Goal: Transaction & Acquisition: Obtain resource

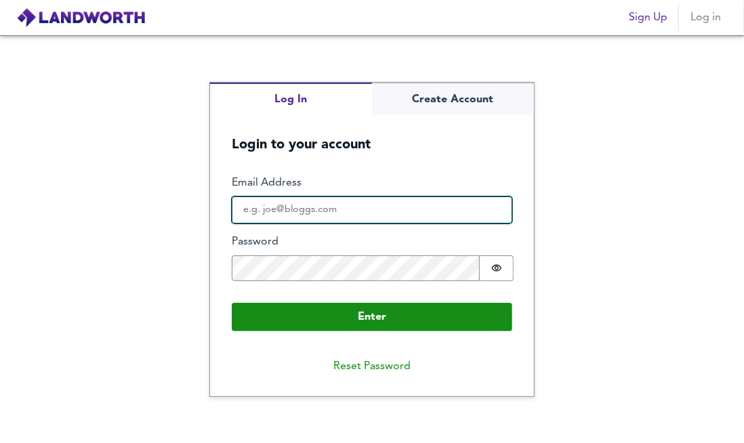
click at [314, 201] on input "Email Address" at bounding box center [372, 209] width 281 height 27
type input "pouva_78@yahoo.com"
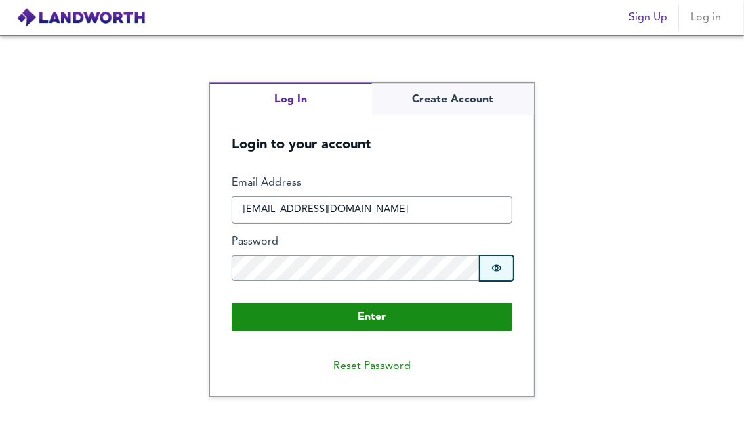
click at [497, 260] on button "Password is hidden" at bounding box center [497, 268] width 34 height 26
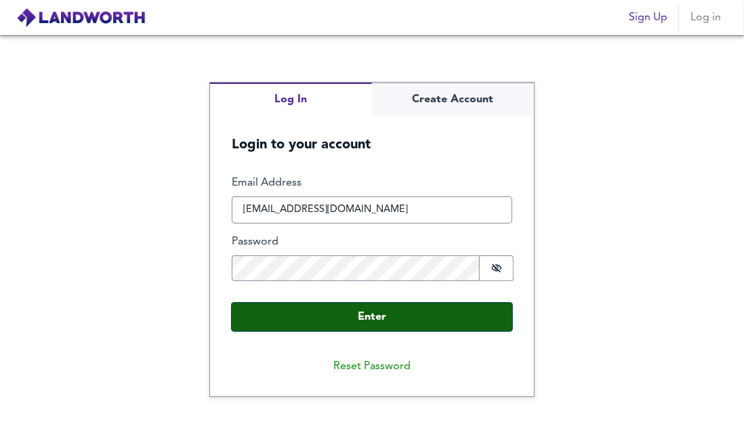
click at [361, 320] on button "Enter" at bounding box center [372, 317] width 281 height 28
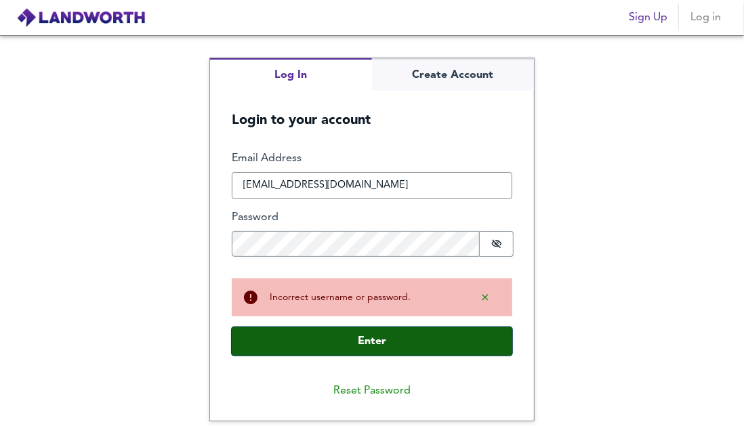
click at [378, 346] on button "Enter" at bounding box center [372, 341] width 281 height 28
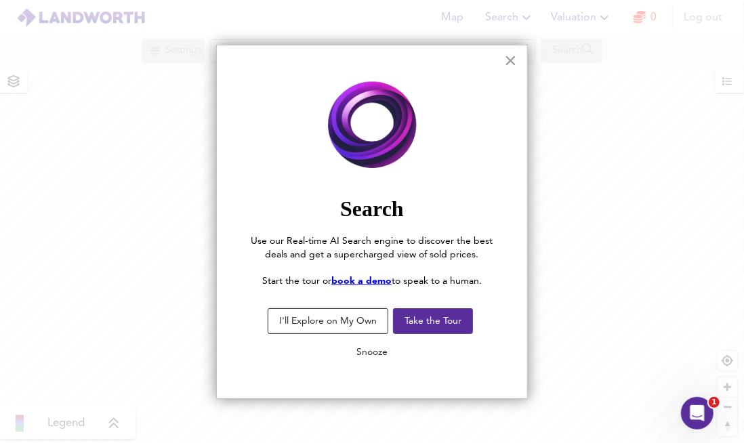
click at [375, 352] on button "Snooze" at bounding box center [372, 352] width 53 height 24
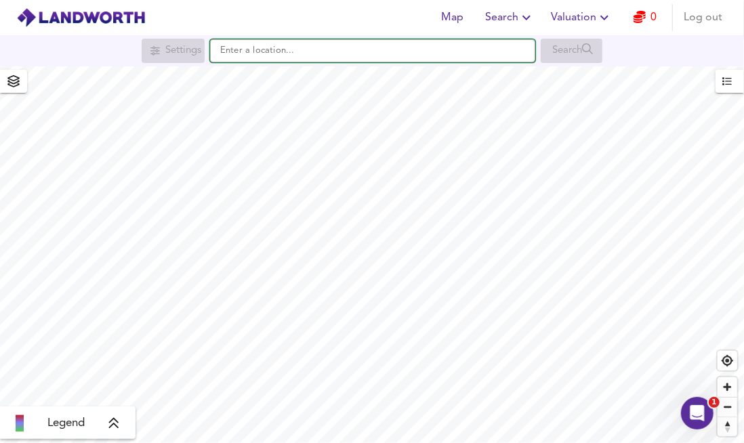
click at [299, 42] on input "text" at bounding box center [372, 50] width 325 height 23
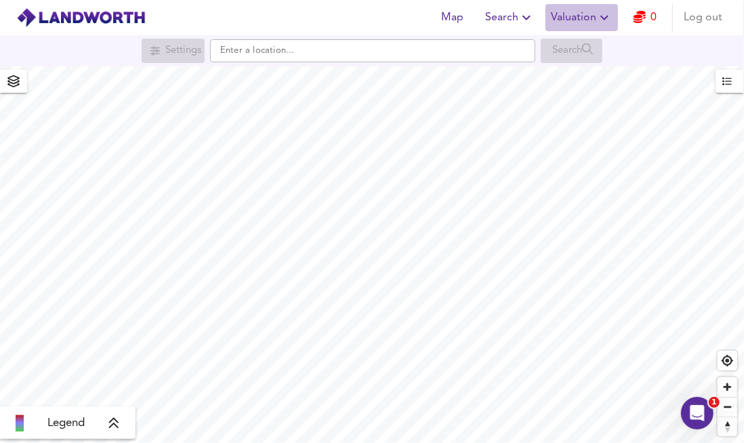
click at [589, 16] on span "Valuation" at bounding box center [582, 17] width 62 height 19
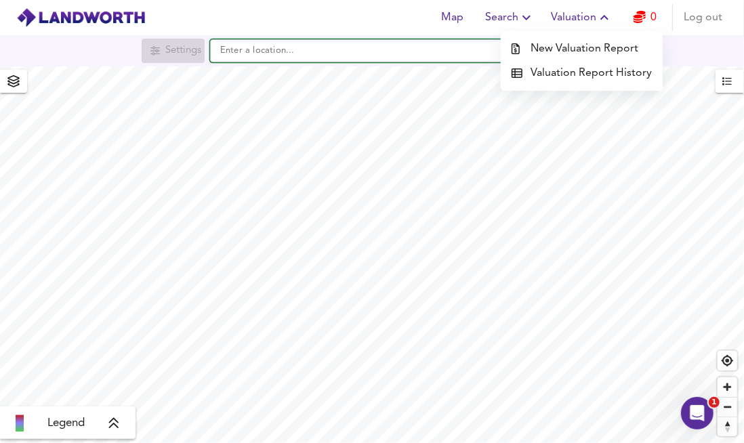
click at [408, 54] on input "text" at bounding box center [372, 50] width 325 height 23
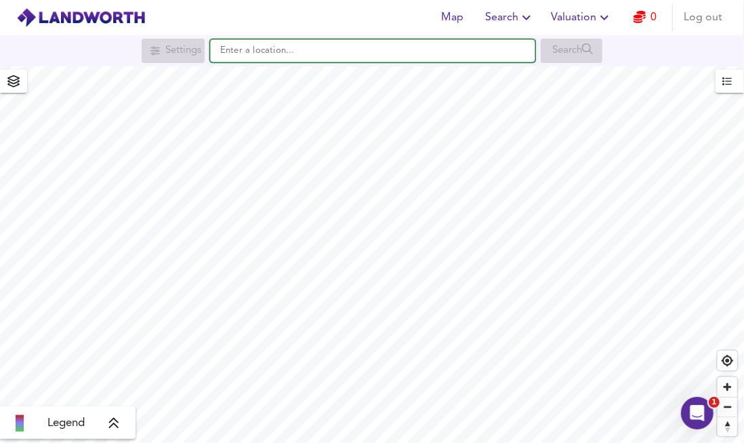
click at [240, 54] on input "text" at bounding box center [372, 50] width 325 height 23
paste input "* Edgbaston * Moseley * Kings Heath * Maypole * Billeseley * Hall Green * Borde…"
type input "* Edgbaston * Moseley * Kings Heath * Maypole * Billeseley * Hall Green * Borde…"
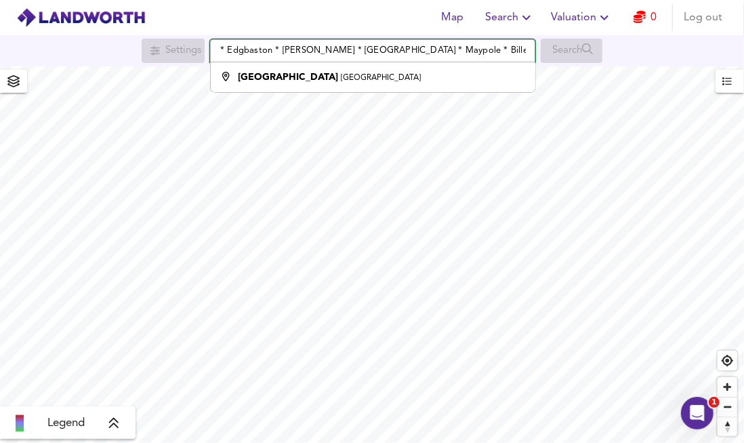
drag, startPoint x: 526, startPoint y: 49, endPoint x: 26, endPoint y: 44, distance: 500.7
click at [26, 44] on div "Settings * Edgbaston * Moseley * Kings Heath * Maypole * Billeseley * Hall Gree…" at bounding box center [372, 51] width 744 height 24
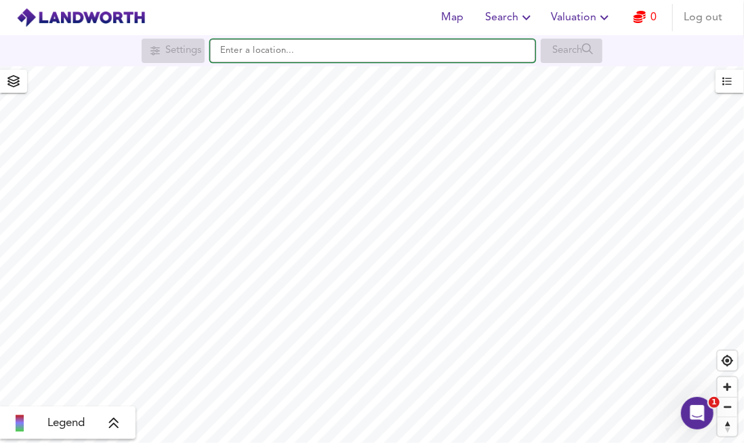
click at [269, 51] on input "text" at bounding box center [372, 50] width 325 height 23
paste input "36, Carr Hill, Balby, Doncaster DN4 8BN"
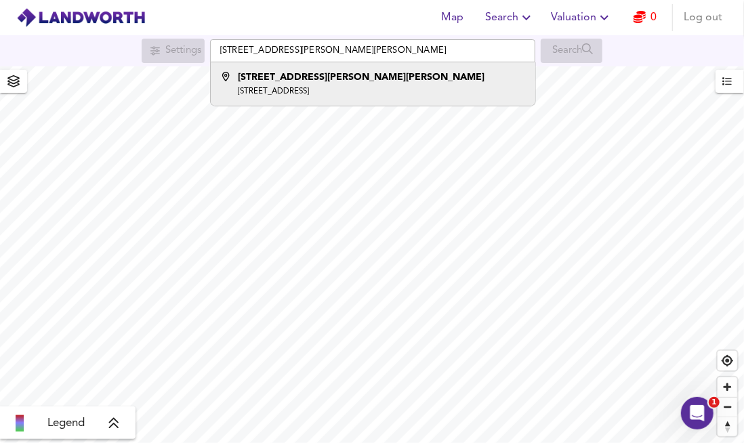
click at [309, 87] on small "Balby, Doncaster DN4 8BL" at bounding box center [273, 91] width 71 height 8
type input "36 Carr Hill, Balby, Doncaster DN4 8BL"
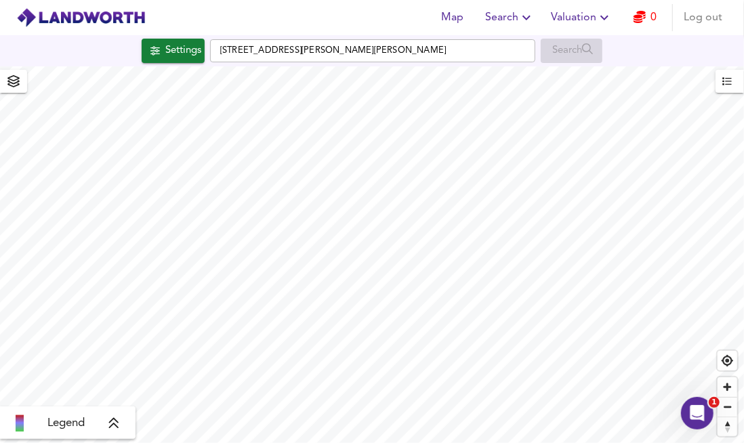
checkbox input "false"
checkbox input "true"
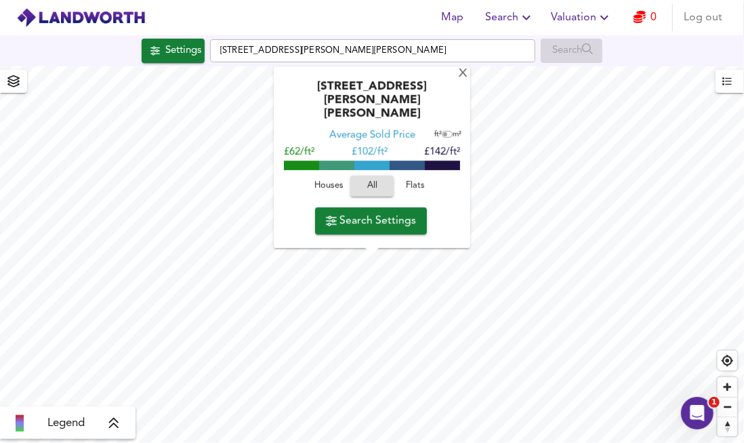
click at [392, 222] on span "Search Settings" at bounding box center [371, 220] width 90 height 19
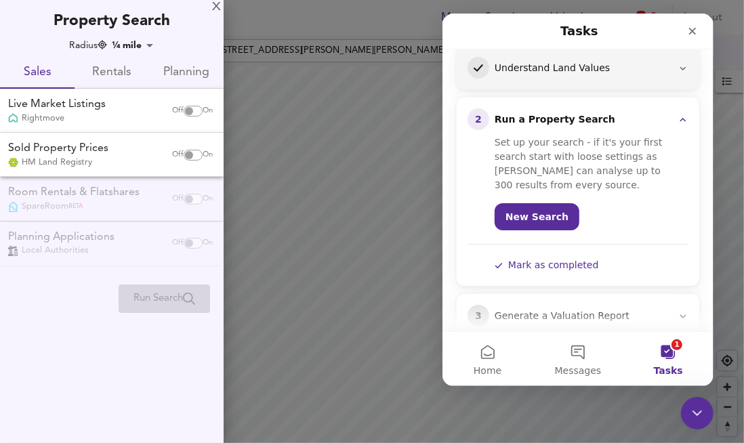
scroll to position [192, 0]
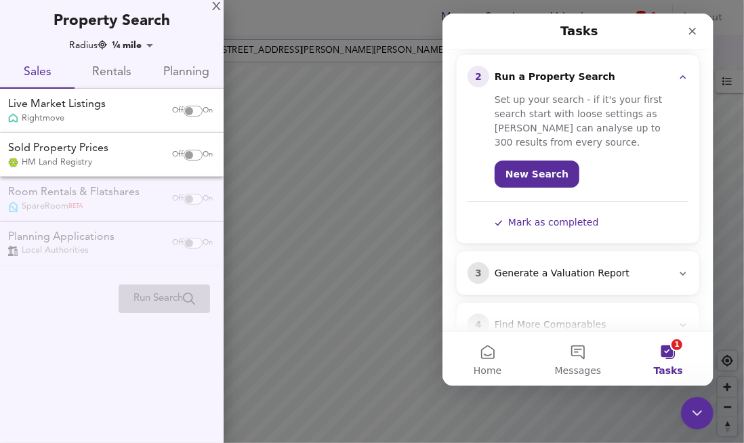
click at [525, 161] on link "New Search" at bounding box center [536, 174] width 85 height 27
click at [584, 251] on div "3 Generate a Valuation Report" at bounding box center [577, 272] width 243 height 43
click at [584, 267] on div "Generate a Valuation Report" at bounding box center [583, 274] width 178 height 14
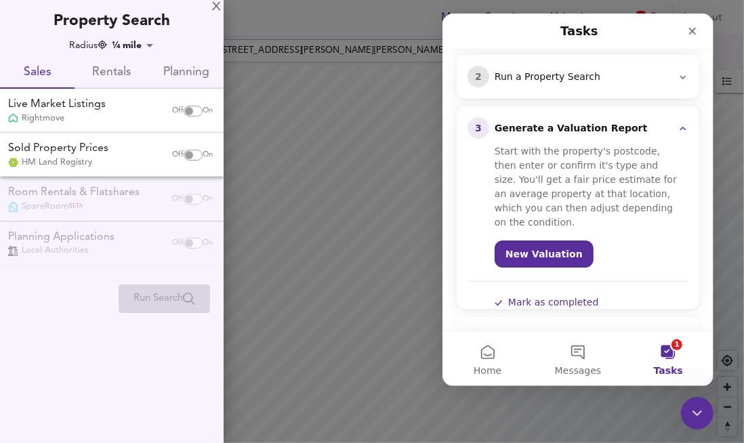
click at [542, 241] on link "New Valuation" at bounding box center [543, 254] width 99 height 27
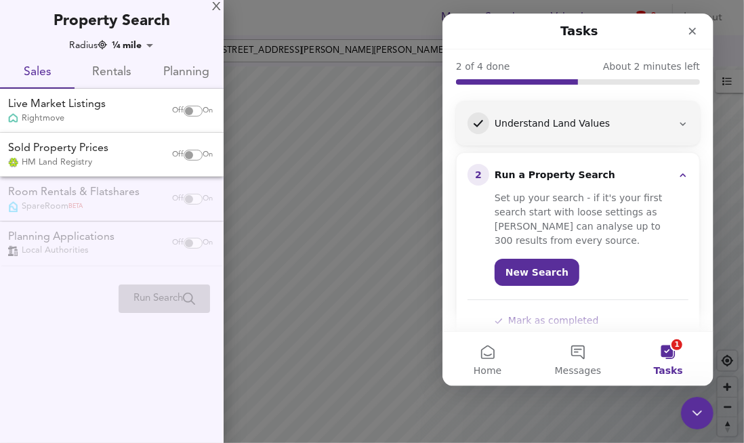
scroll to position [61, 0]
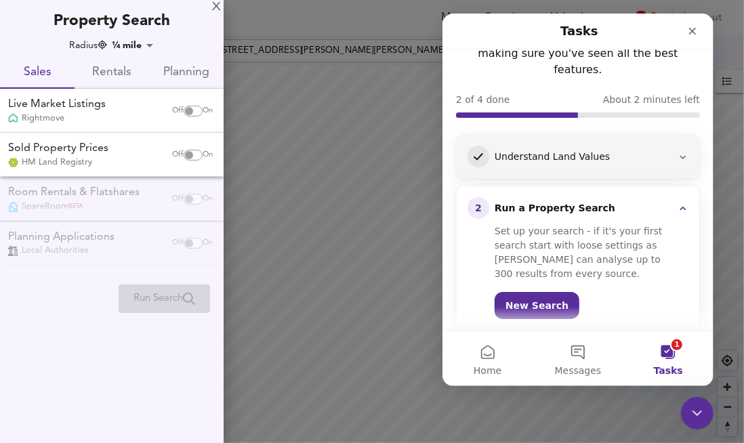
click at [223, 9] on div "Property Search" at bounding box center [112, 16] width 224 height 32
click at [217, 7] on div "X" at bounding box center [216, 7] width 9 height 9
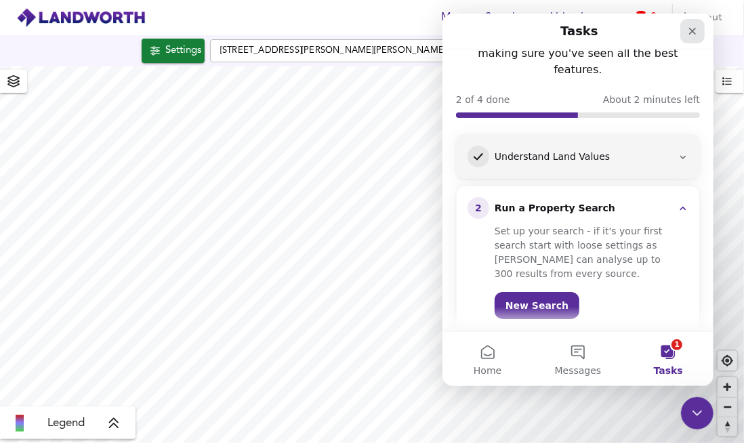
click at [690, 31] on icon "Close" at bounding box center [691, 31] width 11 height 11
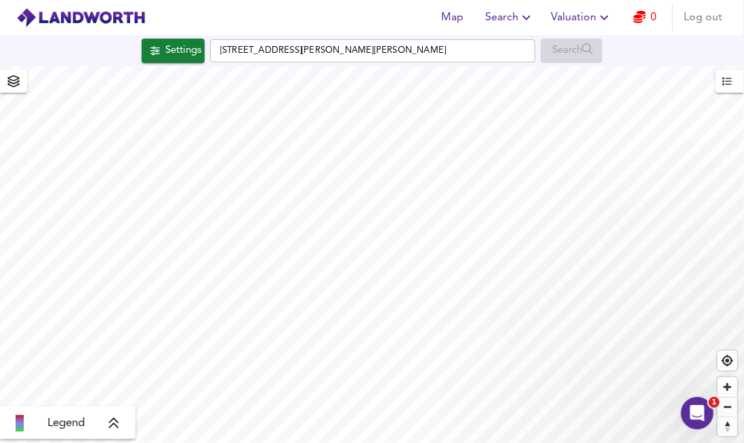
scroll to position [0, 0]
click at [515, 20] on span "Search" at bounding box center [509, 17] width 49 height 19
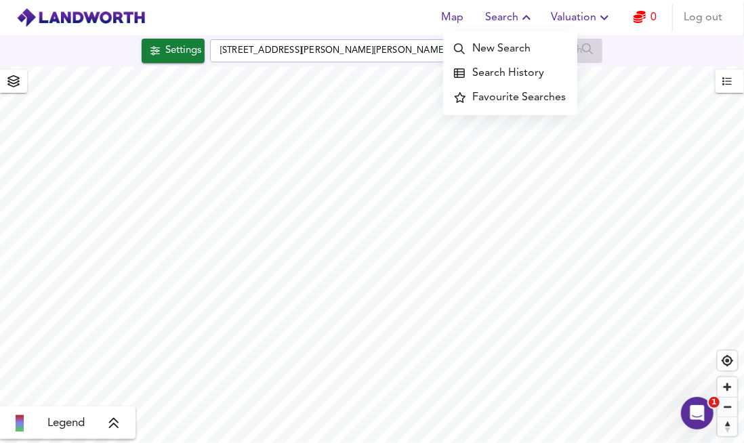
click at [515, 20] on span "Search" at bounding box center [509, 17] width 49 height 19
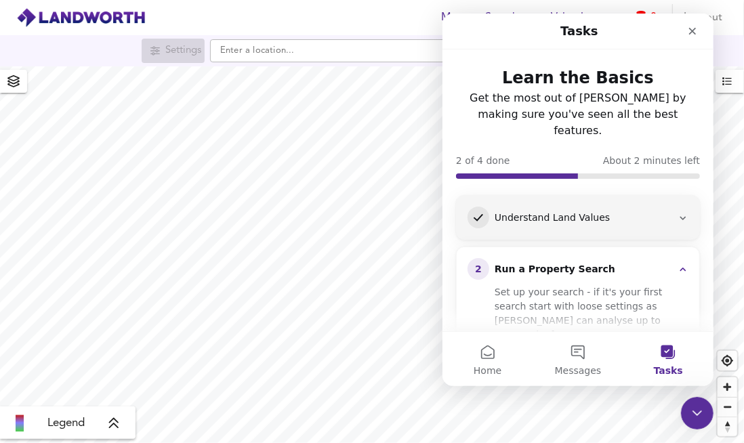
scroll to position [32, 0]
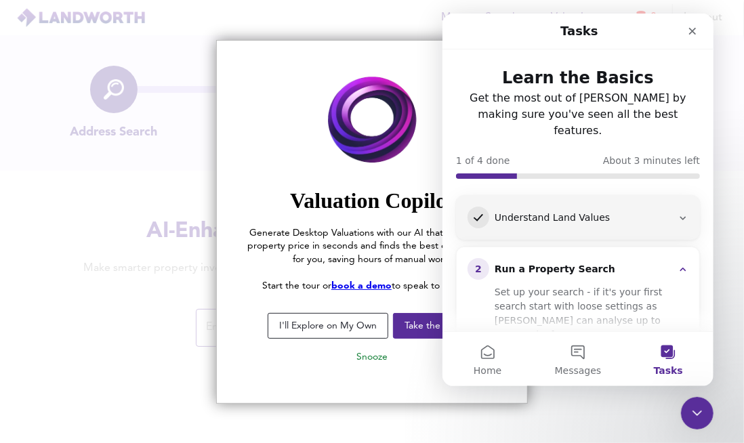
drag, startPoint x: 364, startPoint y: 351, endPoint x: 362, endPoint y: 371, distance: 19.8
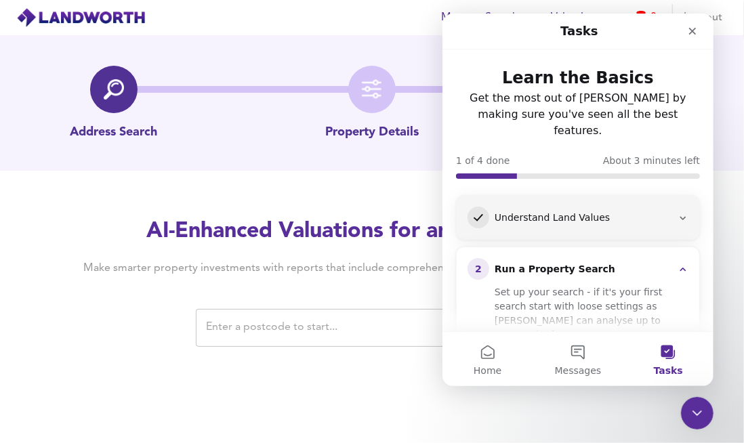
click at [311, 335] on input "text" at bounding box center [362, 328] width 320 height 26
paste input "36, Carr Hill, Balby, Doncaster DN4 8BN"
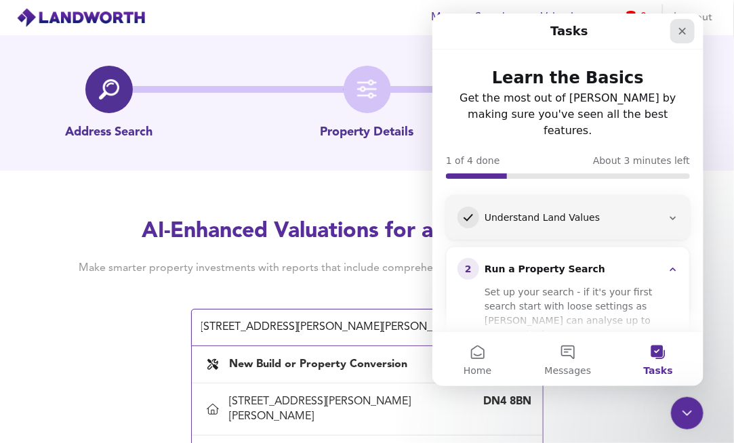
click at [690, 33] on div "Close" at bounding box center [681, 30] width 24 height 24
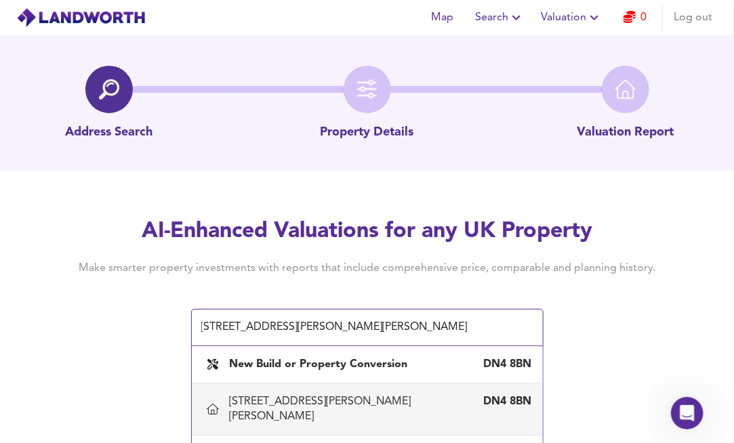
click at [331, 395] on div "36 Carr Hill, Doncaster" at bounding box center [354, 409] width 248 height 30
type input "36 Carr Hill, Doncaster"
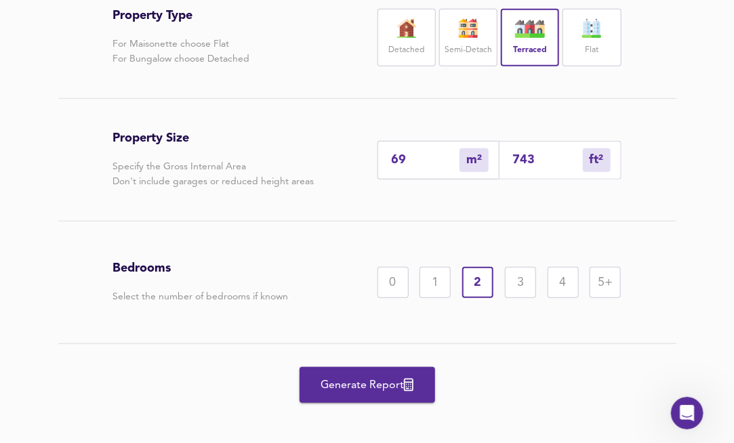
scroll to position [333, 0]
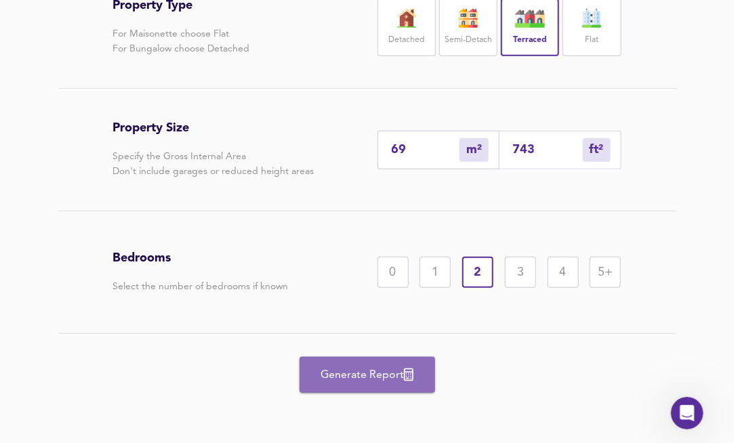
click at [392, 383] on span "Generate Report" at bounding box center [367, 375] width 108 height 19
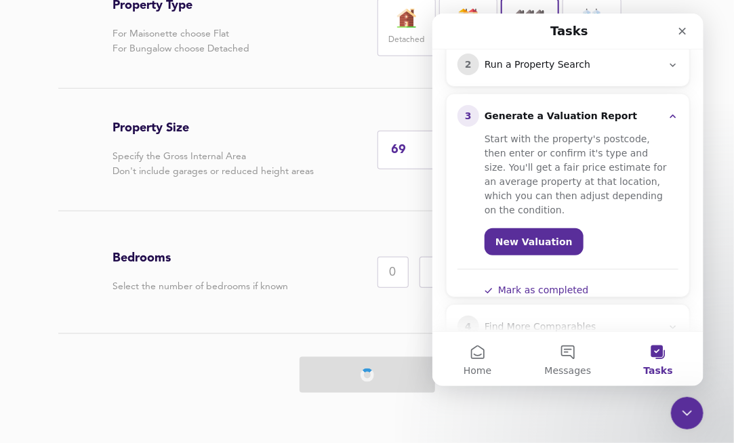
scroll to position [209, 0]
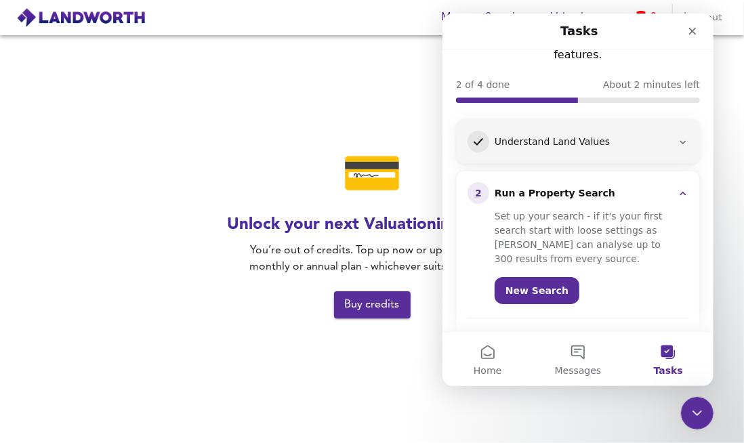
scroll to position [61, 0]
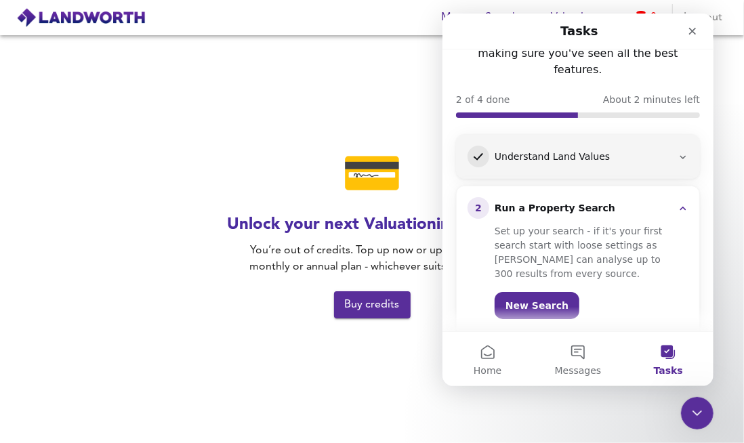
click at [378, 311] on span "Buy credits" at bounding box center [372, 304] width 55 height 19
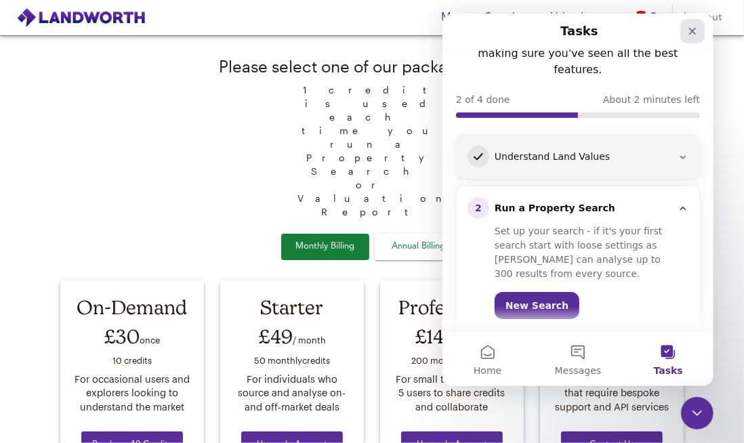
click at [688, 40] on div "Close" at bounding box center [692, 31] width 24 height 24
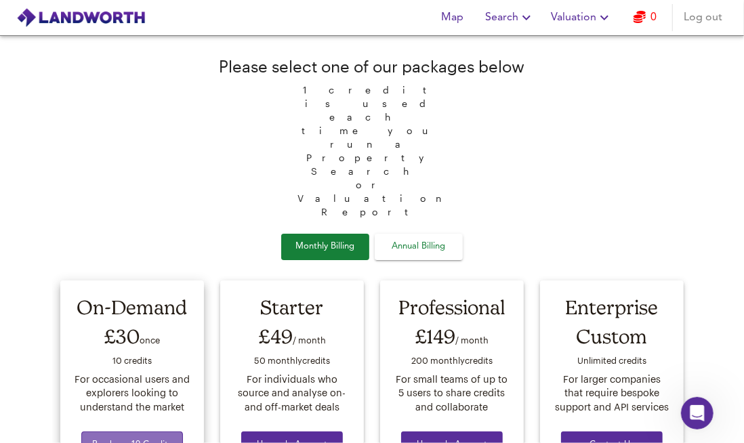
click at [142, 438] on span "Purchase 10 Credits" at bounding box center [132, 446] width 80 height 16
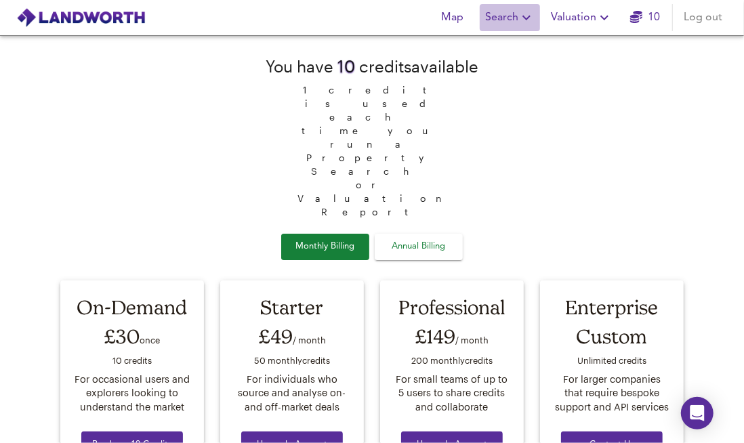
click at [510, 22] on span "Search" at bounding box center [509, 17] width 49 height 19
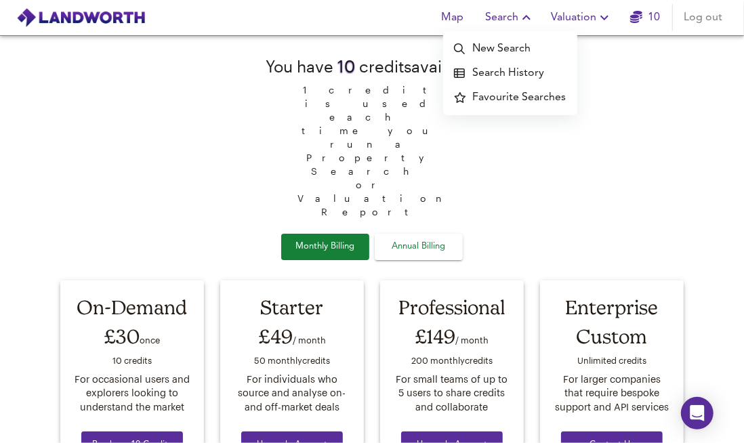
click at [501, 43] on li "New Search" at bounding box center [510, 49] width 134 height 24
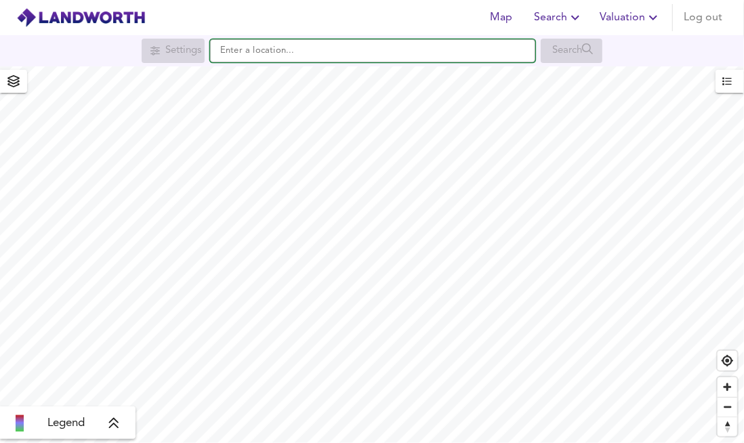
click at [299, 56] on input "text" at bounding box center [372, 50] width 325 height 23
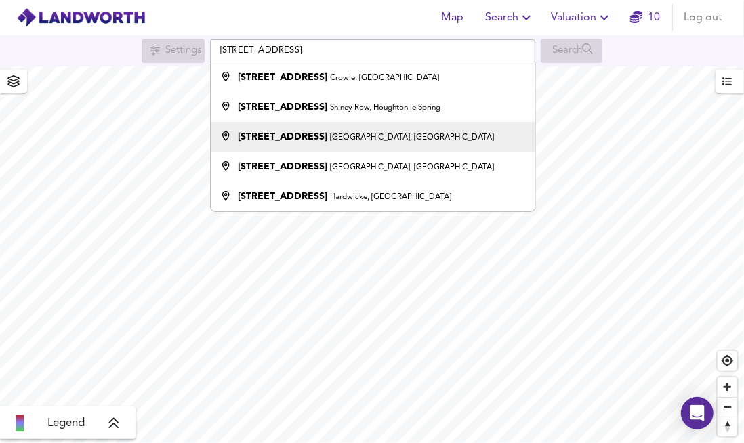
click at [327, 141] on strong "[STREET_ADDRESS]" at bounding box center [282, 136] width 89 height 9
type input "[STREET_ADDRESS]"
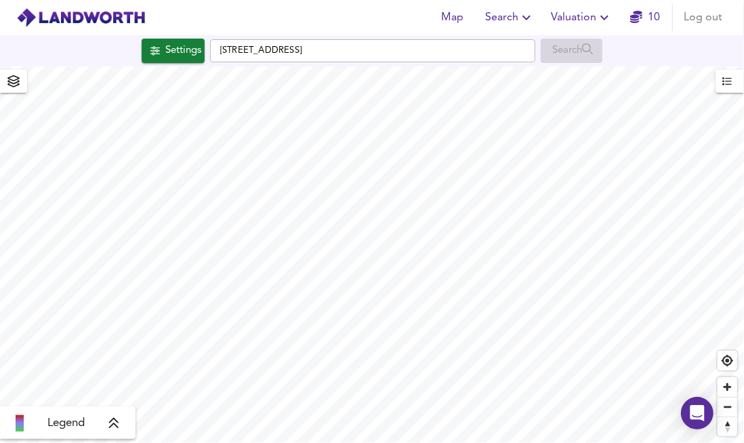
checkbox input "false"
checkbox input "true"
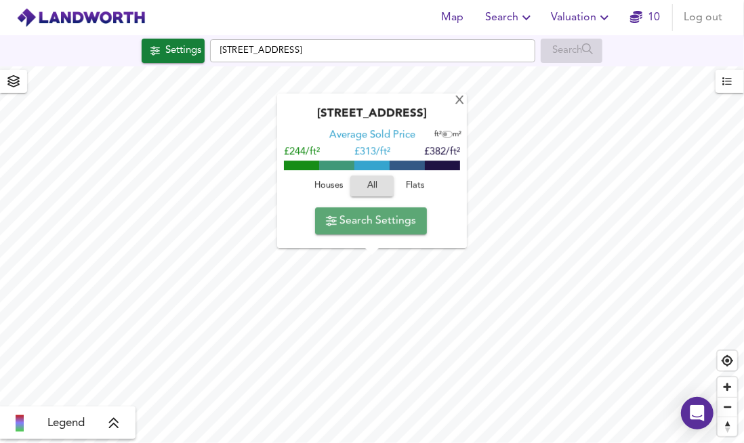
click at [392, 222] on span "Search Settings" at bounding box center [371, 220] width 90 height 19
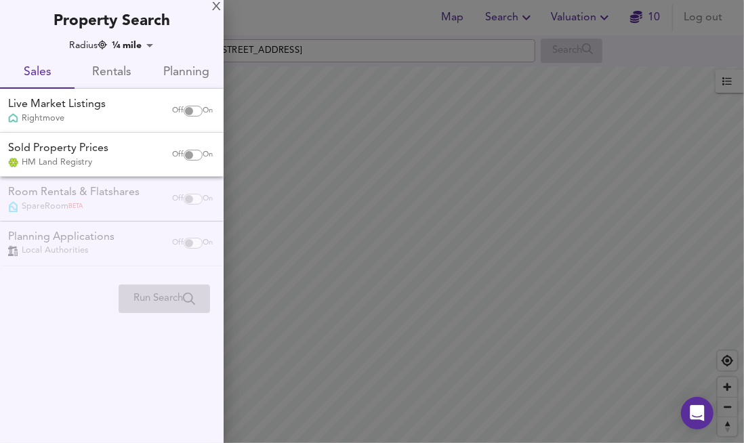
click at [590, 22] on div at bounding box center [372, 221] width 744 height 443
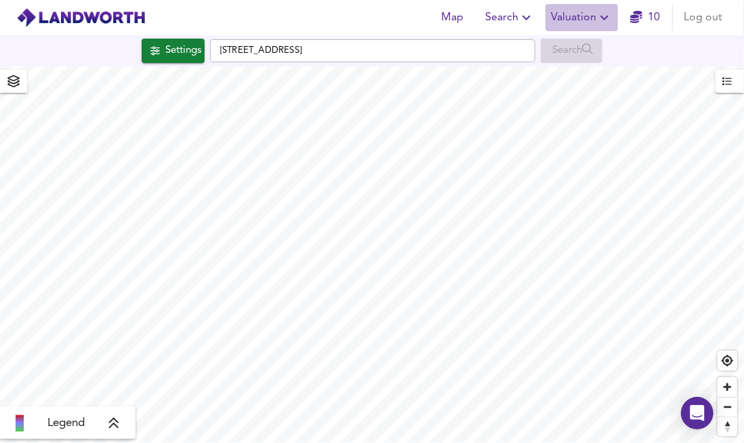
click at [587, 19] on span "Valuation" at bounding box center [582, 17] width 62 height 19
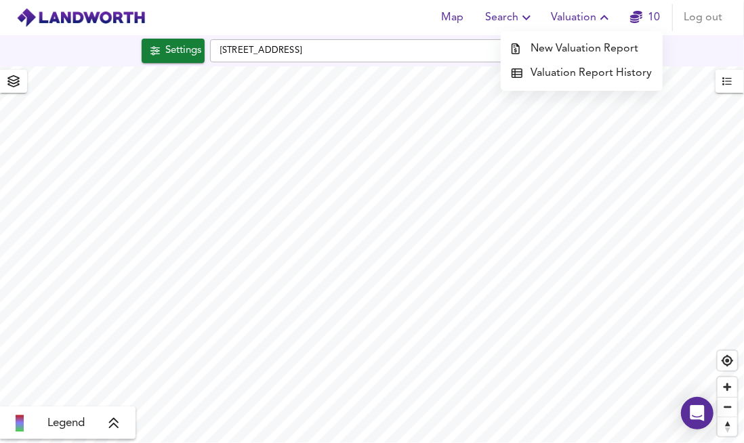
click at [561, 47] on li "New Valuation Report" at bounding box center [582, 49] width 162 height 24
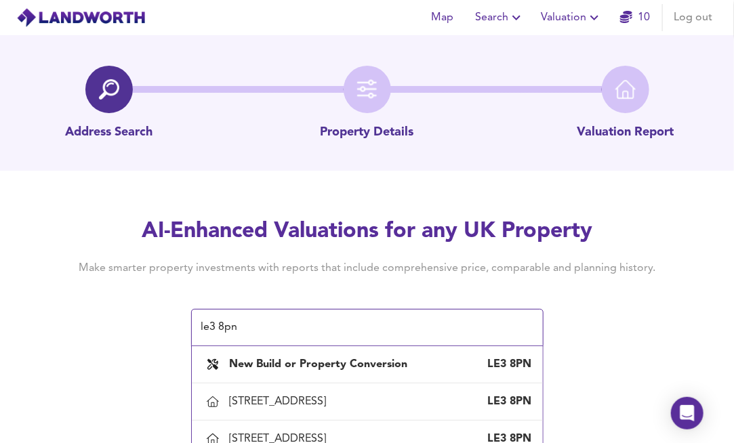
click at [724, 266] on div "AI-Enhanced Valuations for any UK Property Make smarter property investments wi…" at bounding box center [367, 281] width 734 height 129
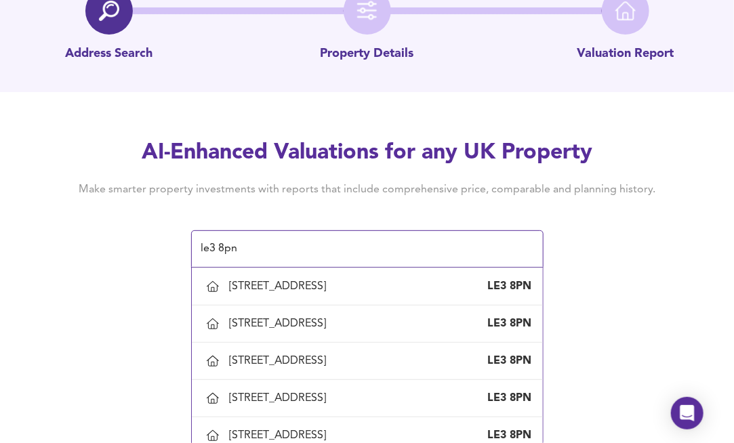
scroll to position [496, 0]
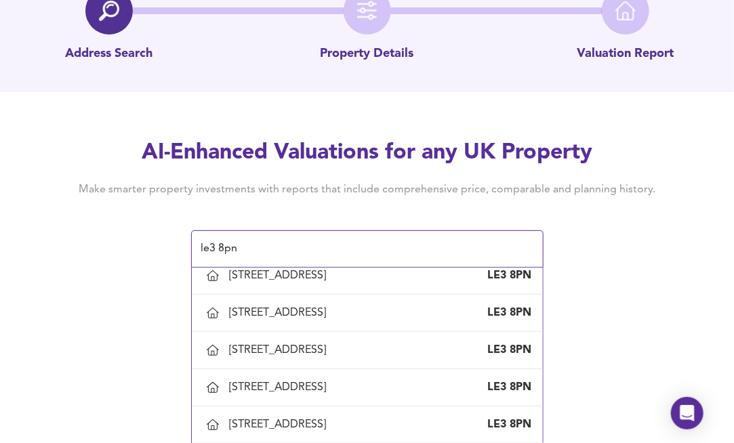
click at [383, 215] on div "[STREET_ADDRESS]" at bounding box center [367, 201] width 329 height 28
type input "[STREET_ADDRESS]"
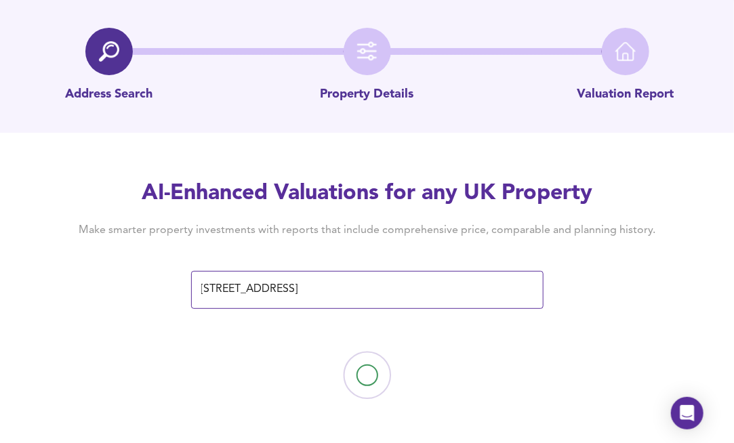
scroll to position [0, 0]
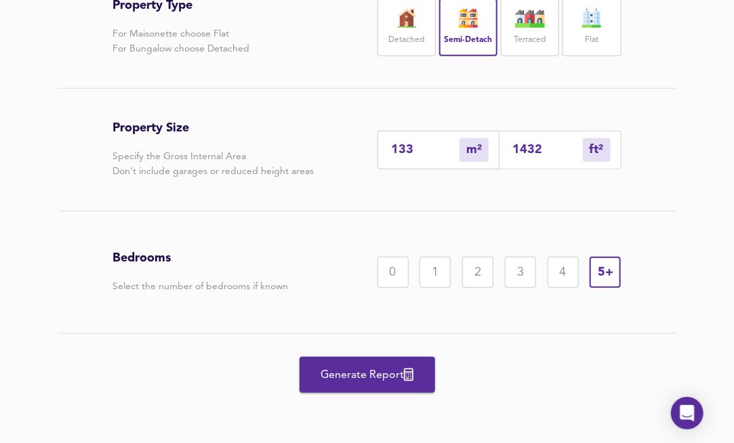
scroll to position [363, 0]
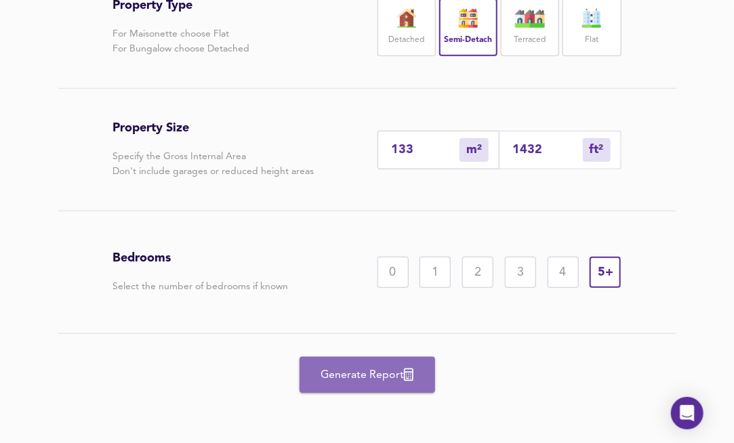
click at [397, 374] on span "Generate Report" at bounding box center [367, 375] width 108 height 19
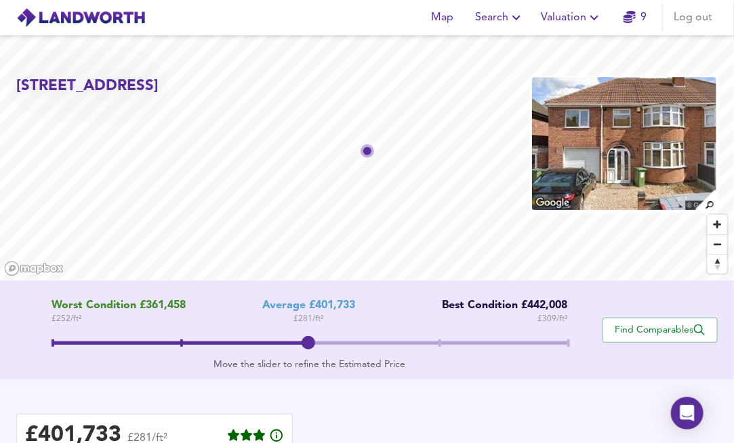
click at [442, 346] on span at bounding box center [309, 345] width 516 height 24
